Goal: Register for event/course

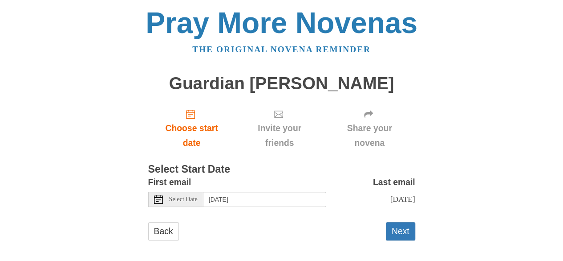
click at [188, 198] on span "Select Date" at bounding box center [183, 199] width 29 height 6
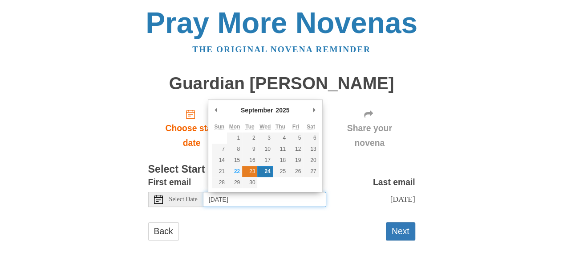
type input "[DATE]"
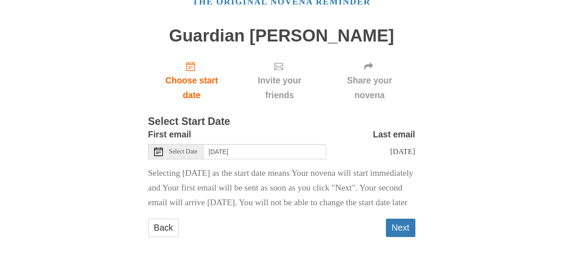
scroll to position [64, 0]
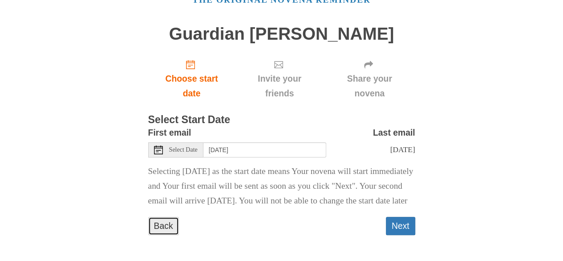
click at [164, 225] on link "Back" at bounding box center [163, 225] width 31 height 18
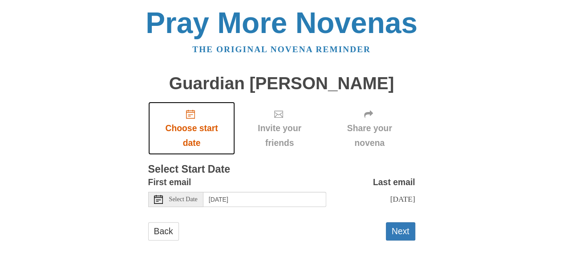
click at [204, 125] on span "Choose start date" at bounding box center [191, 135] width 69 height 29
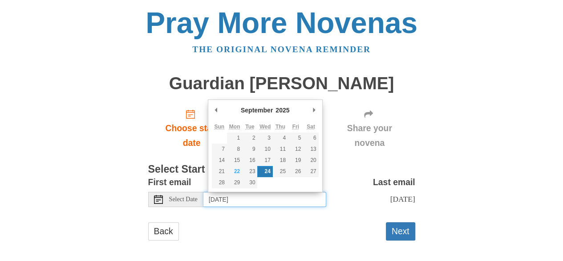
click at [218, 199] on input "[DATE]" at bounding box center [265, 198] width 123 height 15
type input "[DATE]"
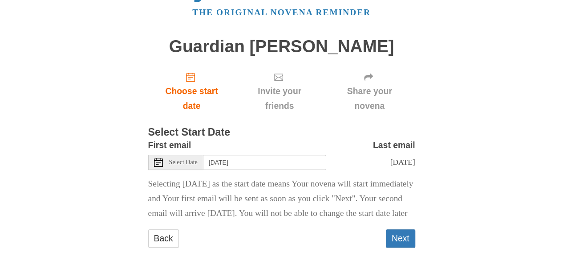
scroll to position [64, 0]
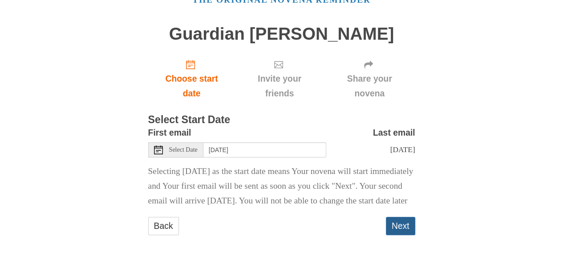
click at [405, 223] on button "Next" at bounding box center [400, 225] width 29 height 18
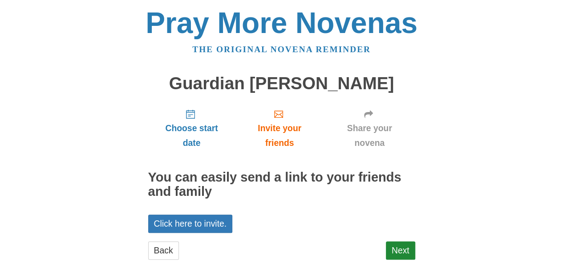
scroll to position [24, 0]
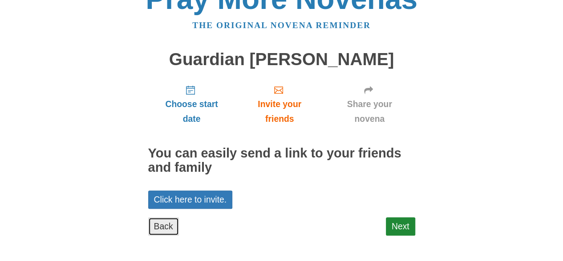
click at [156, 226] on link "Back" at bounding box center [163, 226] width 31 height 18
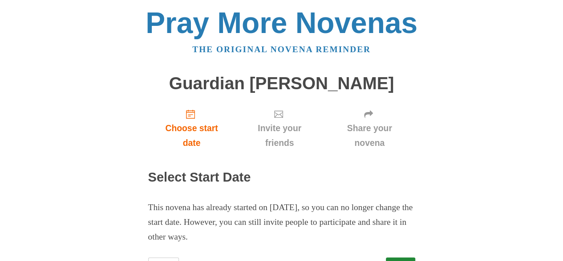
scroll to position [40, 0]
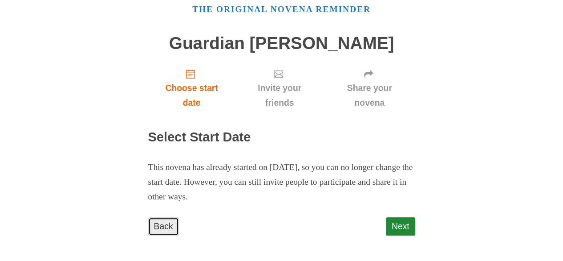
click at [164, 220] on link "Back" at bounding box center [163, 226] width 31 height 18
